Goal: Information Seeking & Learning: Learn about a topic

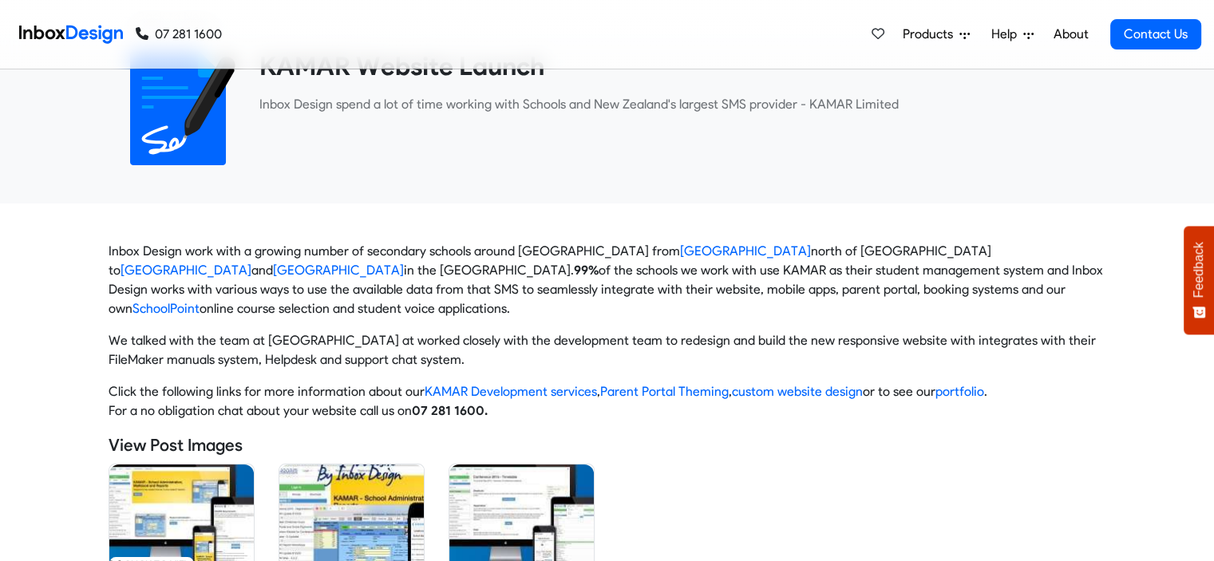
scroll to position [160, 0]
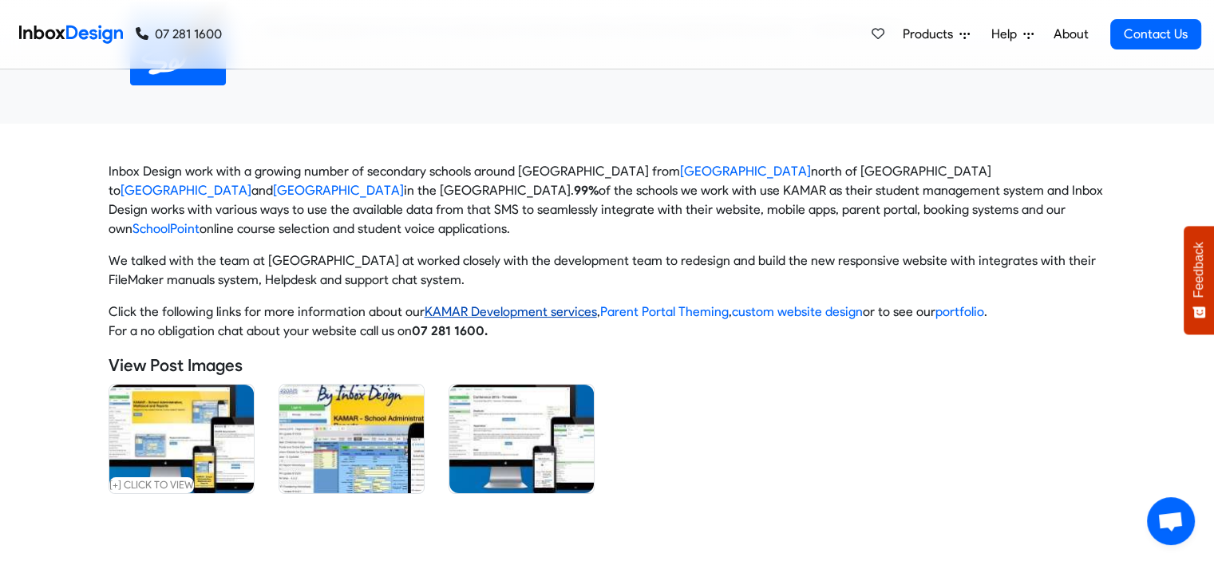
click at [449, 313] on link "KAMAR Development services" at bounding box center [511, 311] width 172 height 15
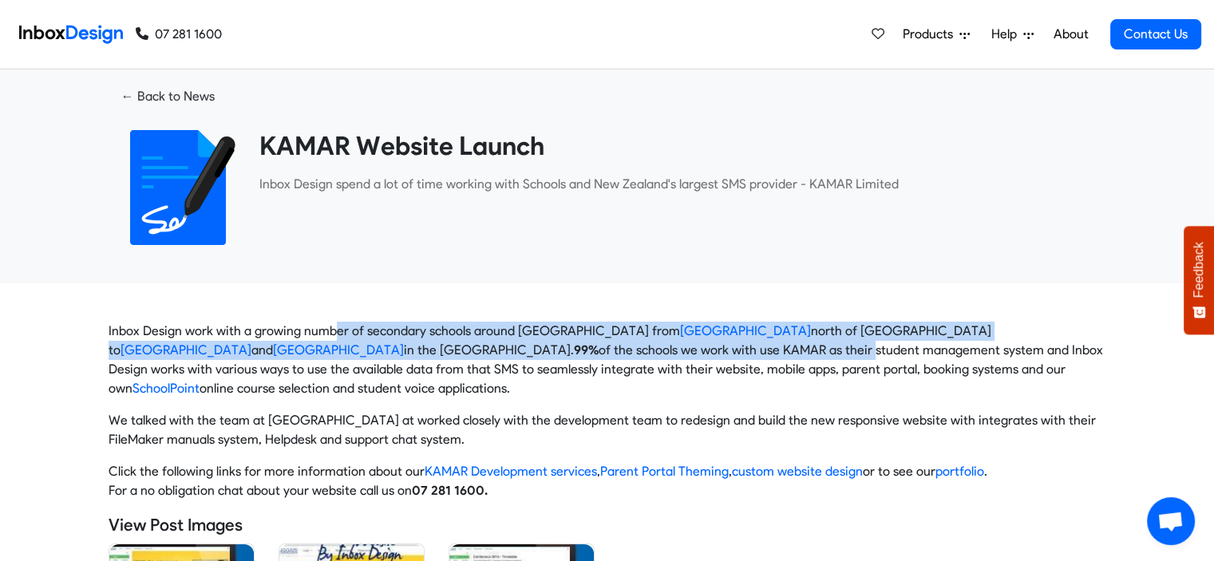
drag, startPoint x: 354, startPoint y: 337, endPoint x: 553, endPoint y: 357, distance: 199.7
click at [553, 357] on p "Inbox Design work with a growing number of secondary schools around New Zealand…" at bounding box center [608, 360] width 998 height 77
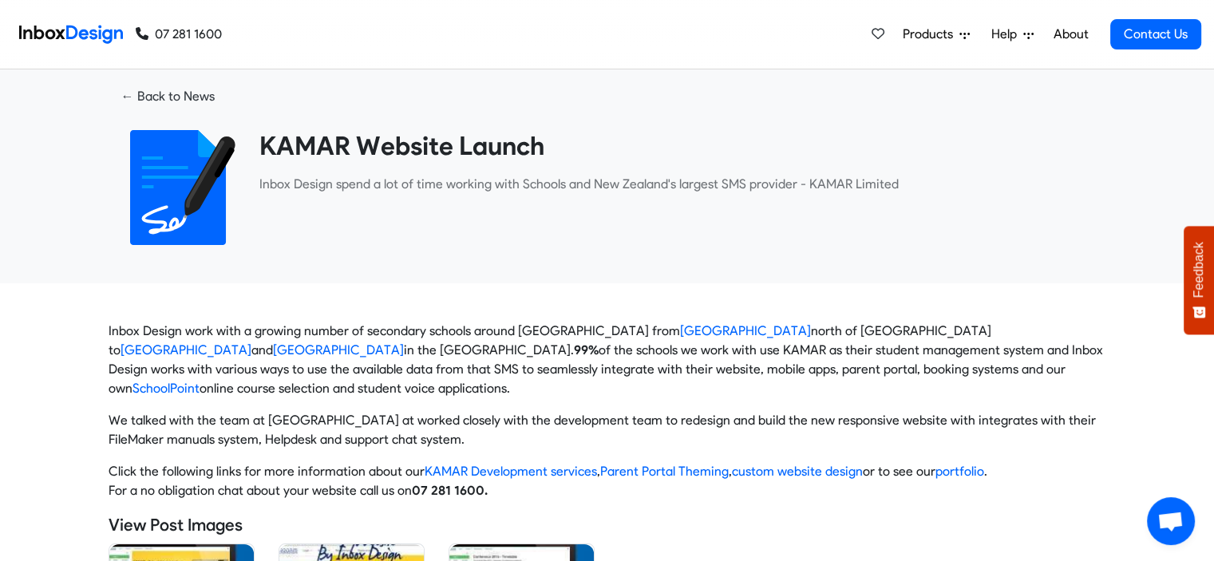
click at [627, 371] on p "Inbox Design work with a growing number of secondary schools around New Zealand…" at bounding box center [608, 360] width 998 height 77
drag, startPoint x: 466, startPoint y: 351, endPoint x: 506, endPoint y: 347, distance: 40.1
click at [506, 347] on p "Inbox Design work with a growing number of secondary schools around New Zealand…" at bounding box center [608, 360] width 998 height 77
